Goal: Task Accomplishment & Management: Use online tool/utility

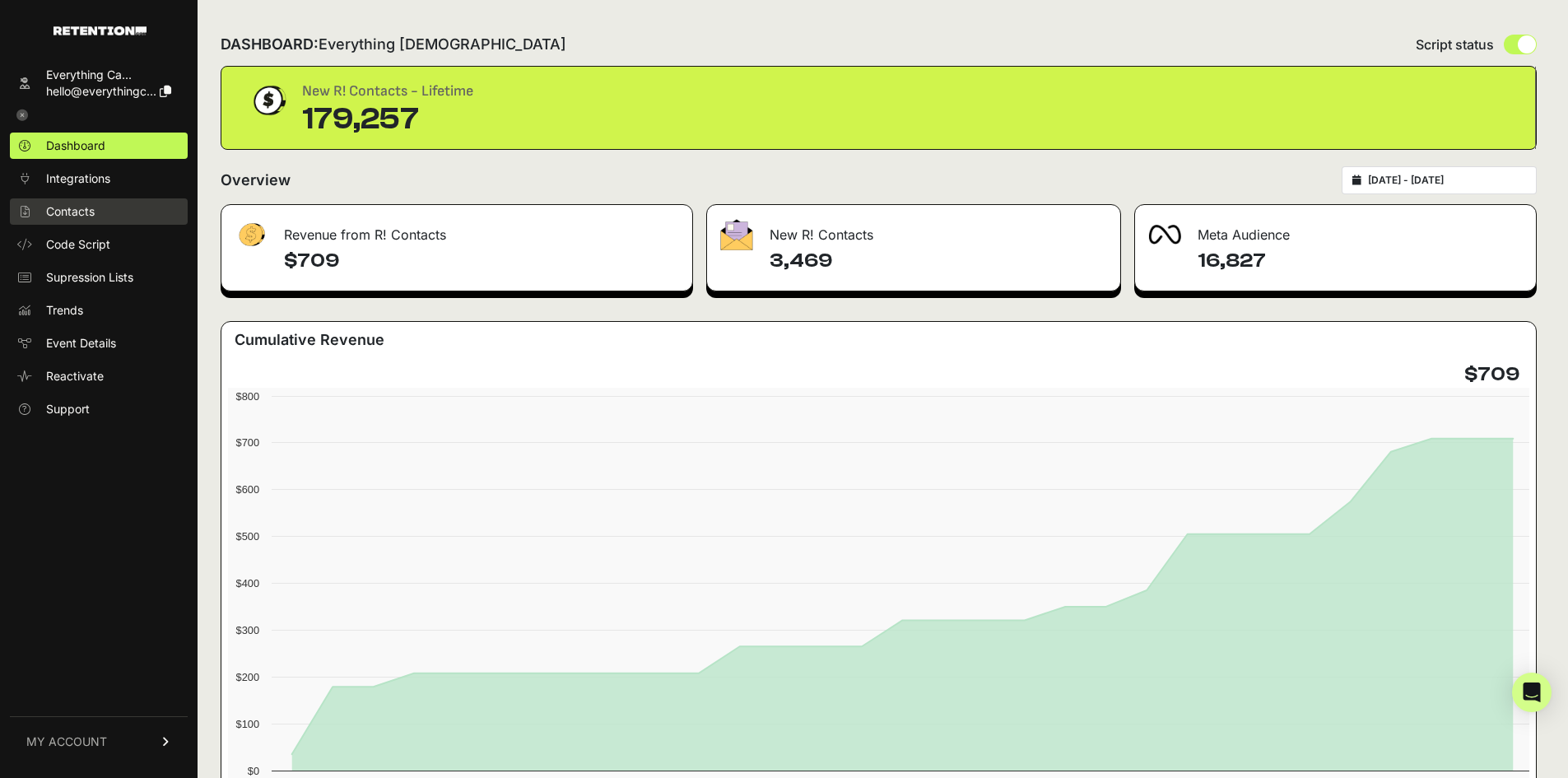
click at [91, 199] on link "Contacts" at bounding box center [99, 212] width 178 height 26
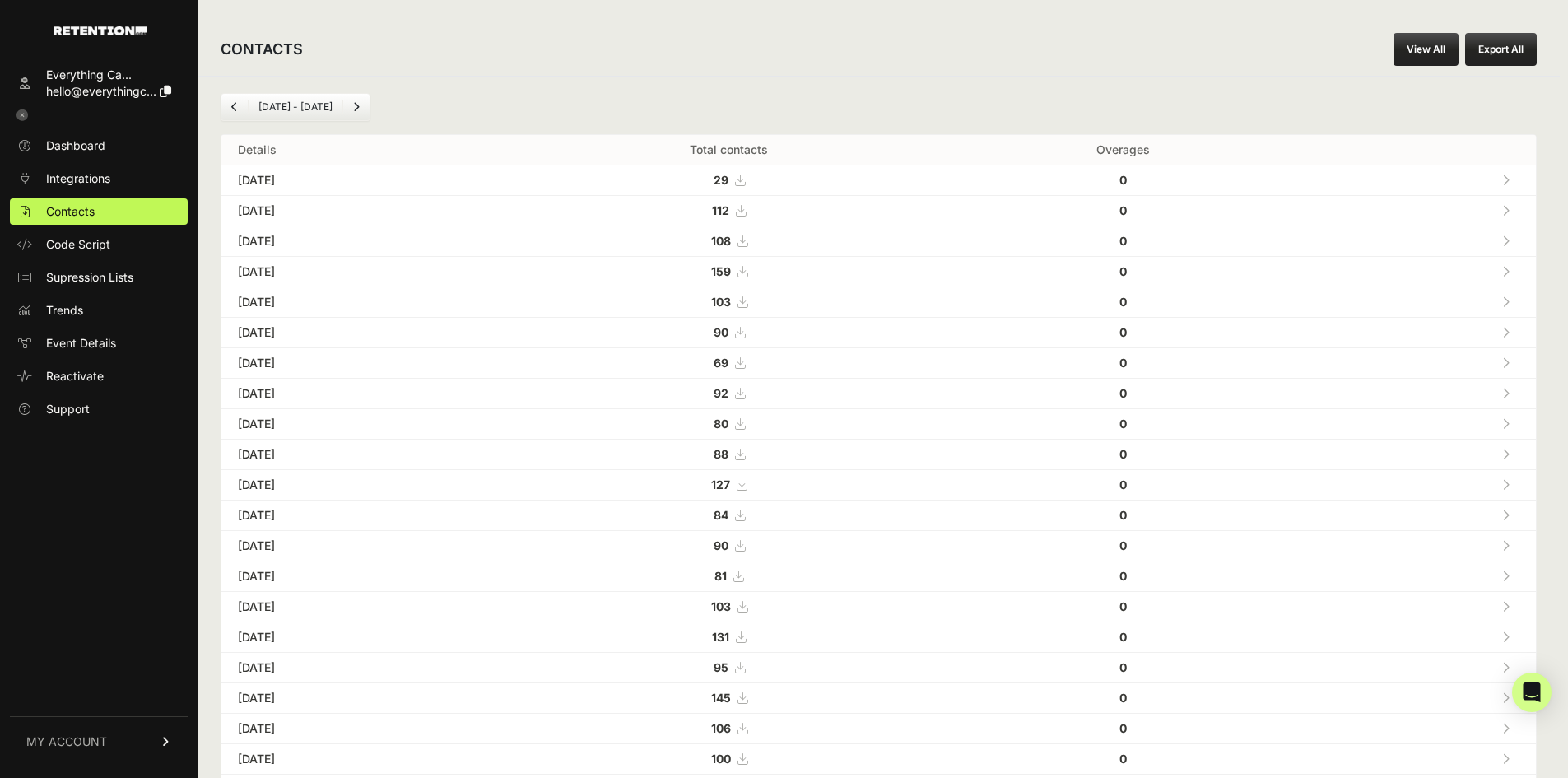
click at [1415, 50] on link "View All" at bounding box center [1426, 49] width 65 height 33
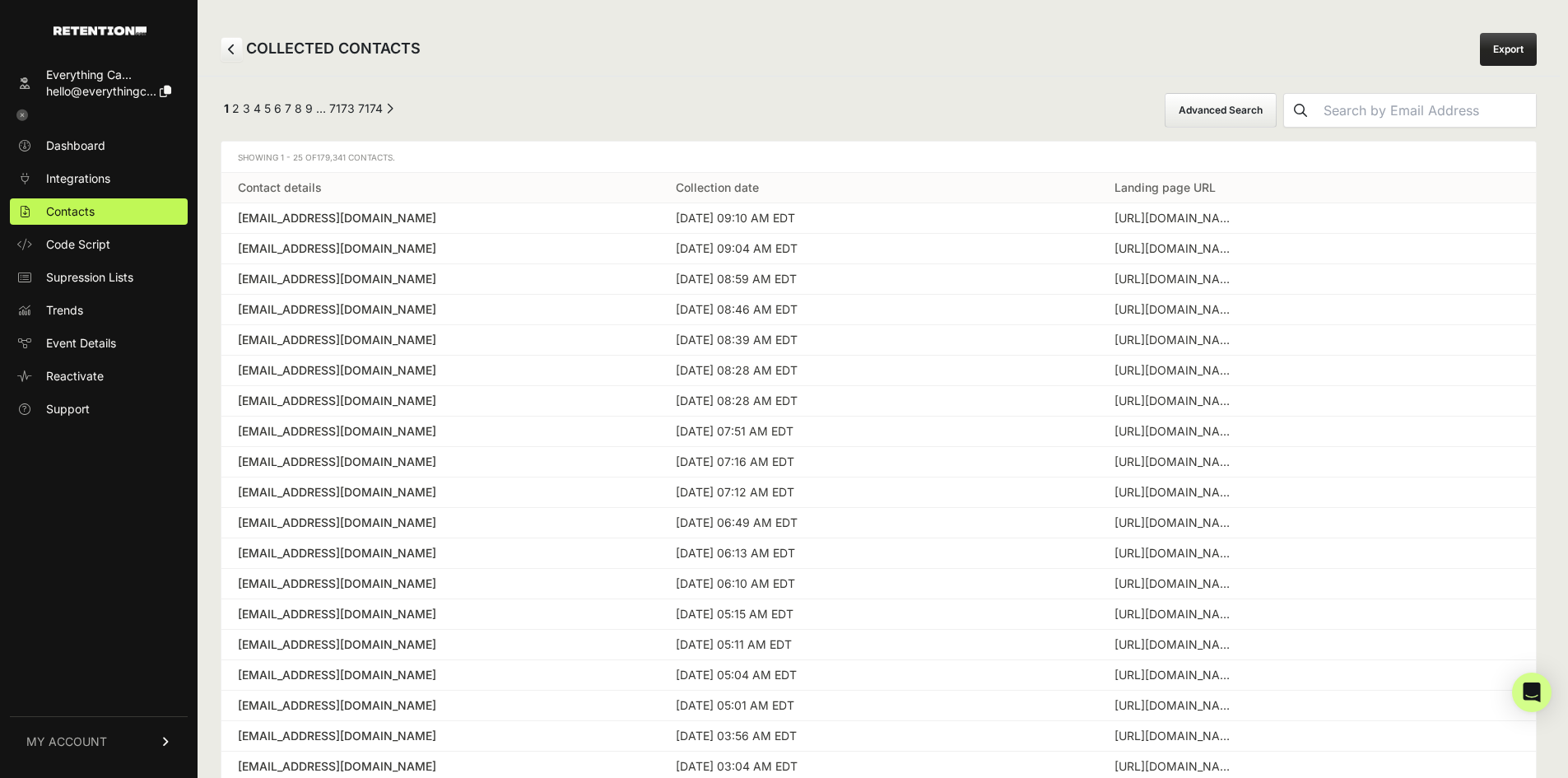
click at [1277, 107] on button "Advanced Search" at bounding box center [1221, 110] width 112 height 35
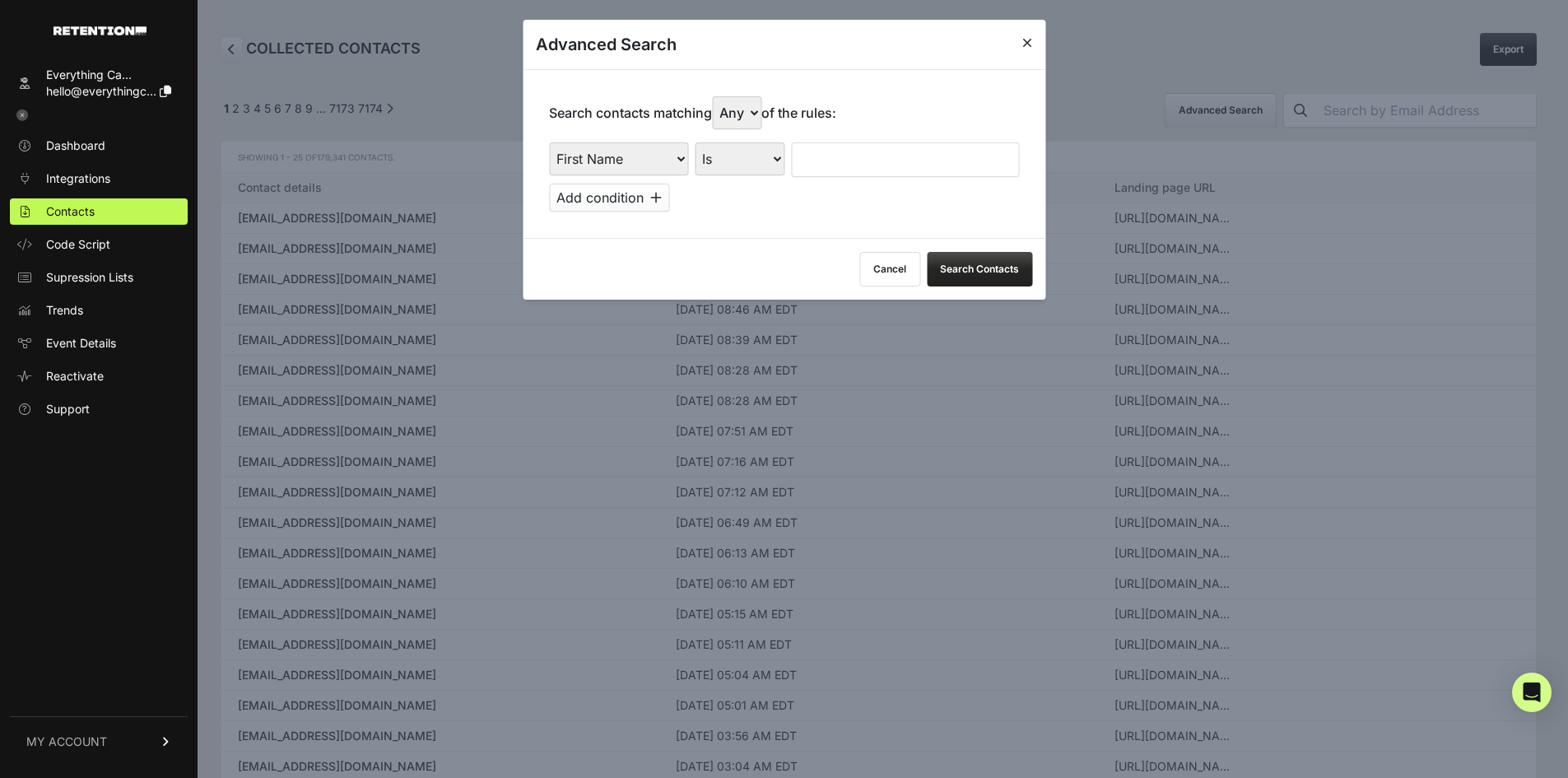
click at [632, 162] on select "First Name Last Name State City Email Email Domain Landing Domain Landing Page …" at bounding box center [618, 159] width 139 height 33
select select "landing_page_url"
click at [549, 143] on select "First Name Last Name State City Email Email Domain Landing Domain Landing Page …" at bounding box center [618, 159] width 139 height 33
drag, startPoint x: 731, startPoint y: 146, endPoint x: 743, endPoint y: 170, distance: 26.8
click at [731, 146] on select "Is Is not Contains Starts with" at bounding box center [740, 159] width 90 height 33
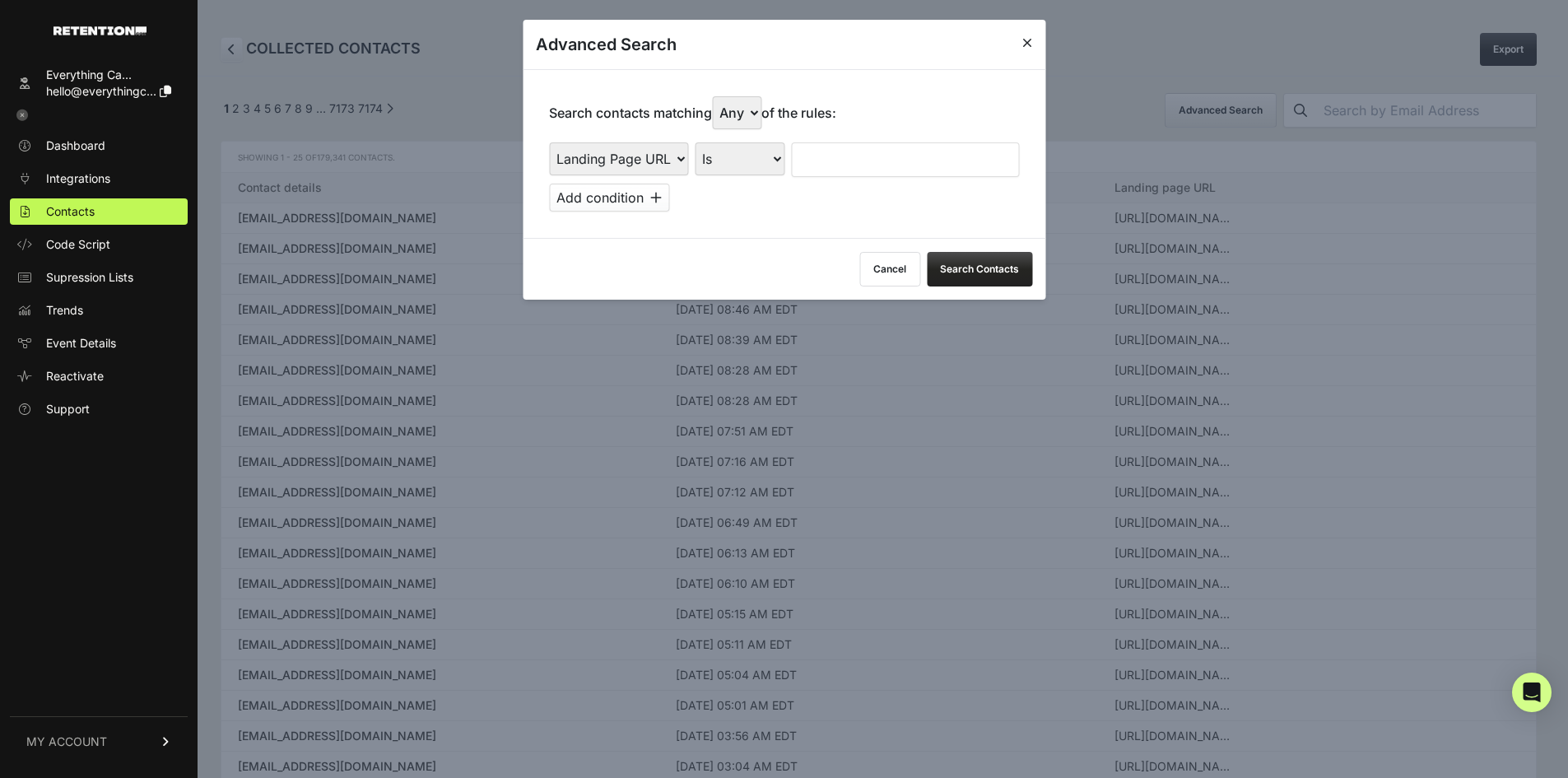
select select "contains"
click at [696, 143] on select "Is Is not Contains Starts with" at bounding box center [740, 159] width 90 height 33
click at [832, 162] on input "text" at bounding box center [905, 160] width 228 height 35
type input "everysacredsunday"
click at [839, 201] on div "First Name Last Name State City Email Email Domain Landing Domain Landing Page …" at bounding box center [784, 177] width 470 height 69
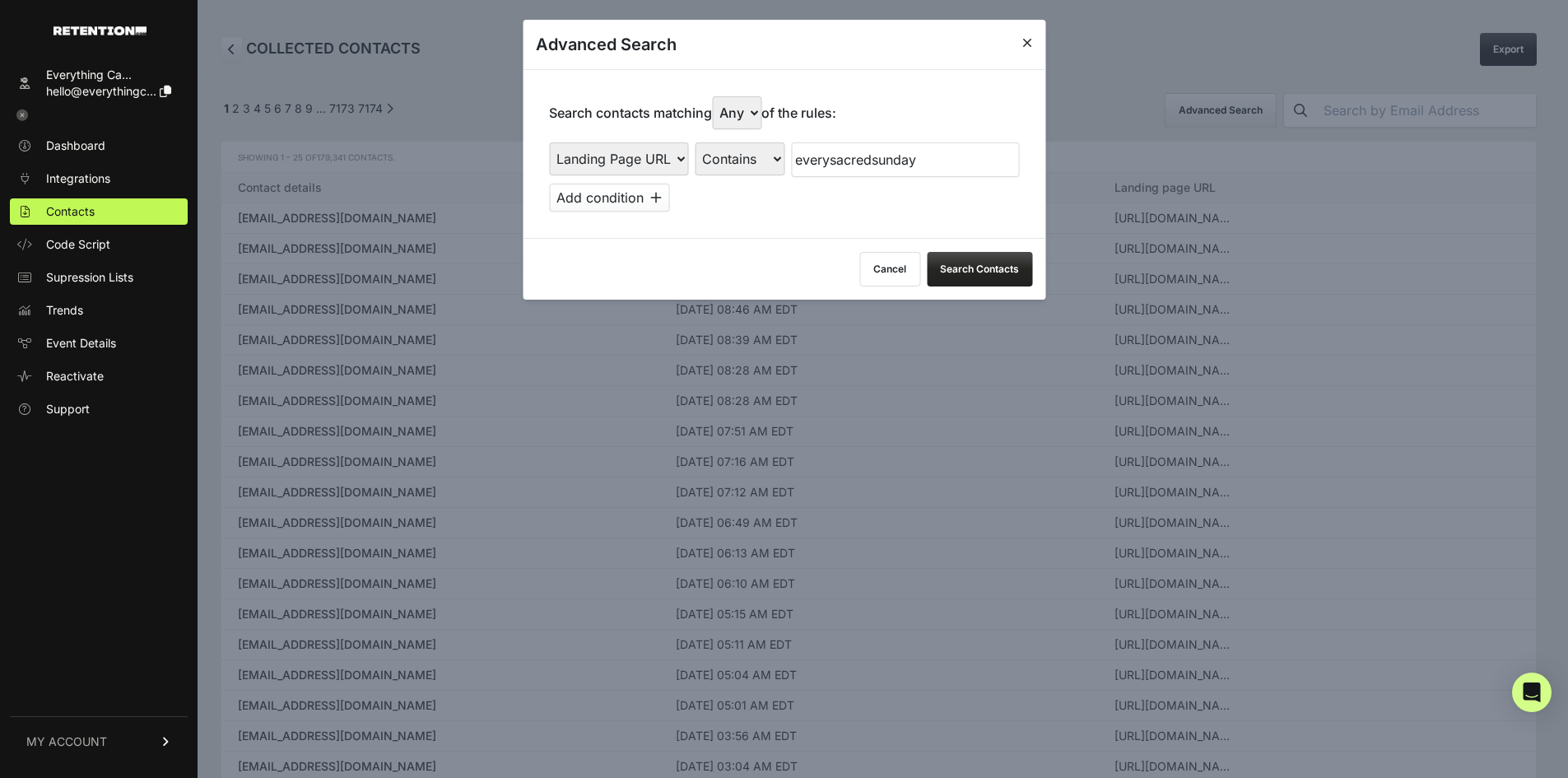
click at [976, 256] on button "Search Contacts" at bounding box center [979, 269] width 105 height 35
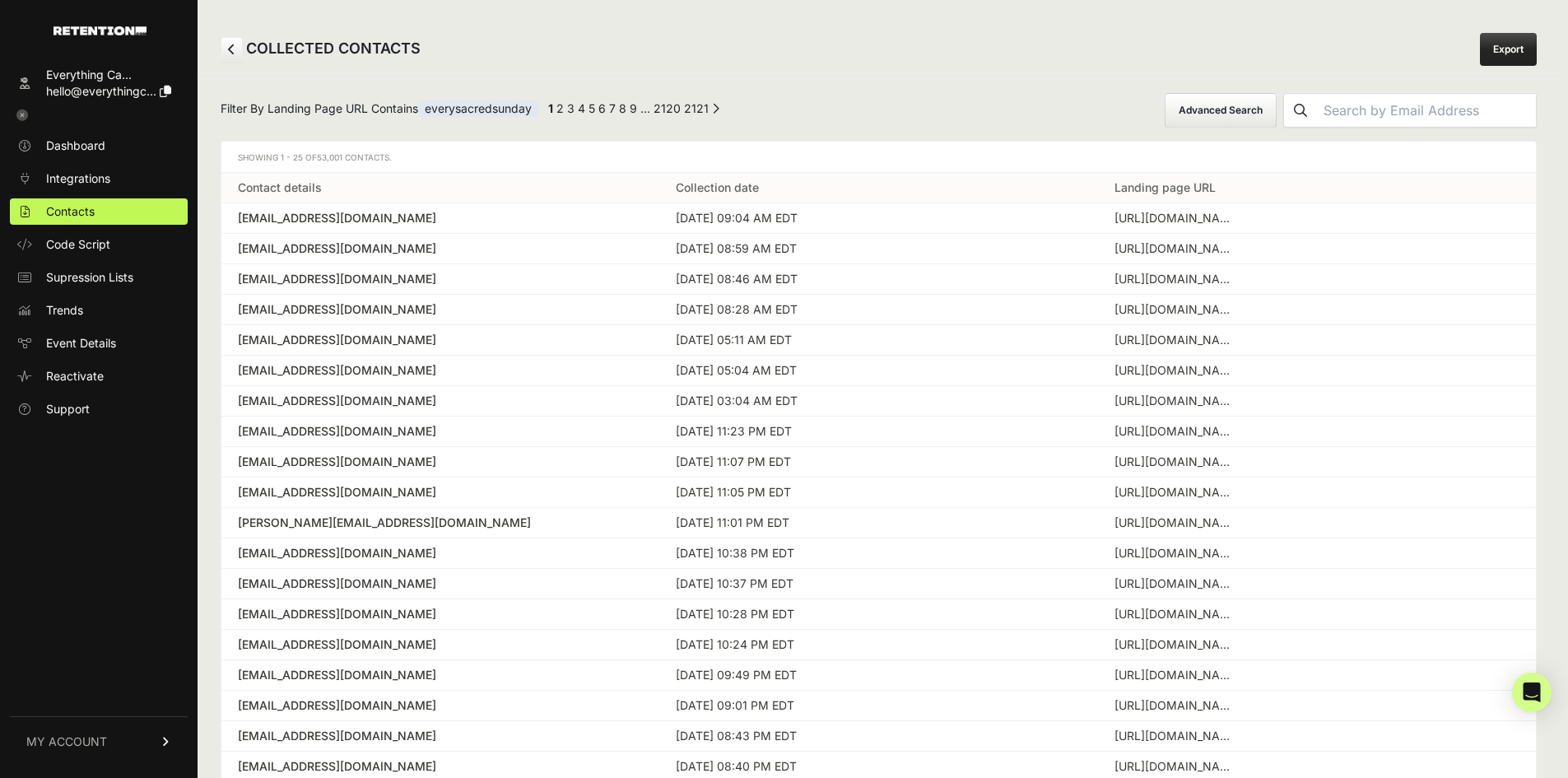
click at [1512, 38] on link "Export" at bounding box center [1508, 49] width 57 height 33
